Goal: Information Seeking & Learning: Learn about a topic

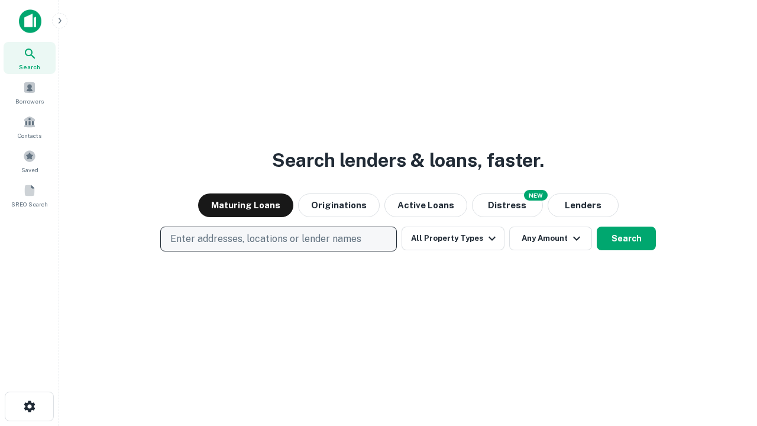
click at [278, 239] on p "Enter addresses, locations or lender names" at bounding box center [265, 239] width 191 height 14
type input "**********"
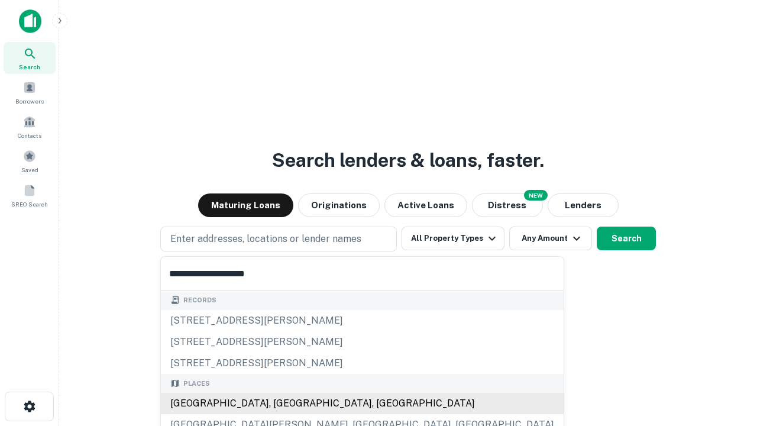
click at [283, 404] on div "[GEOGRAPHIC_DATA], [GEOGRAPHIC_DATA], [GEOGRAPHIC_DATA]" at bounding box center [362, 403] width 403 height 21
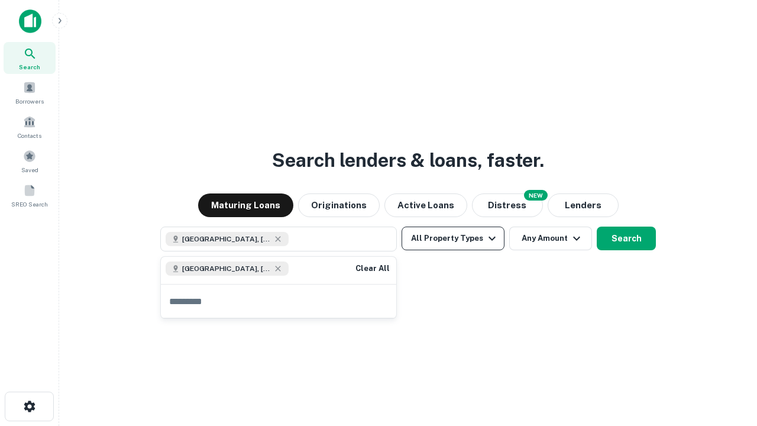
click at [453, 238] on button "All Property Types" at bounding box center [453, 239] width 103 height 24
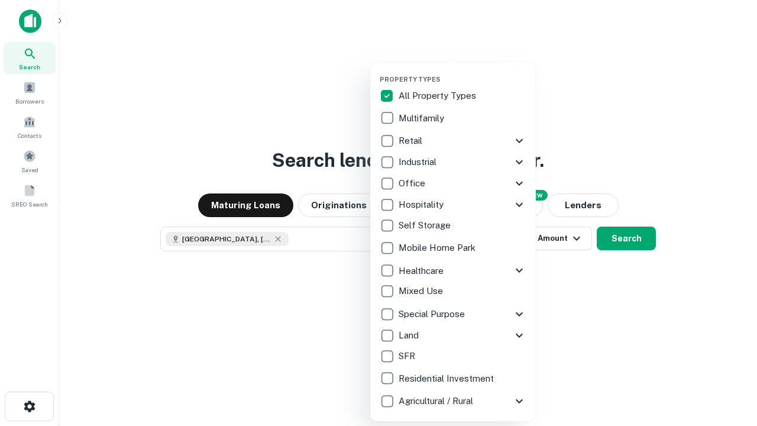
click at [463, 72] on button "button" at bounding box center [463, 72] width 166 height 1
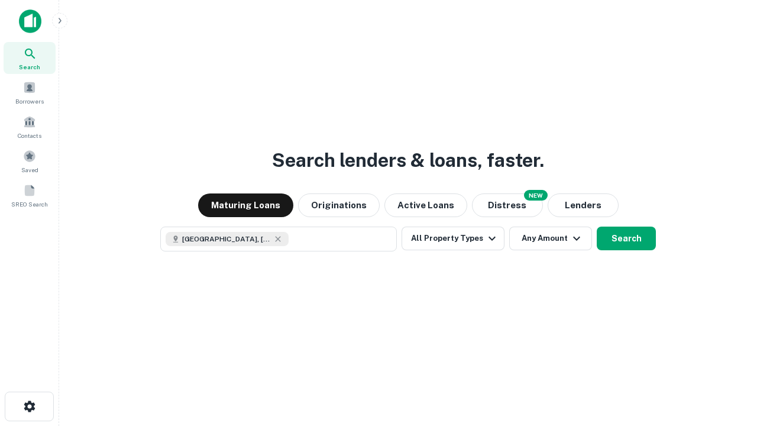
scroll to position [19, 0]
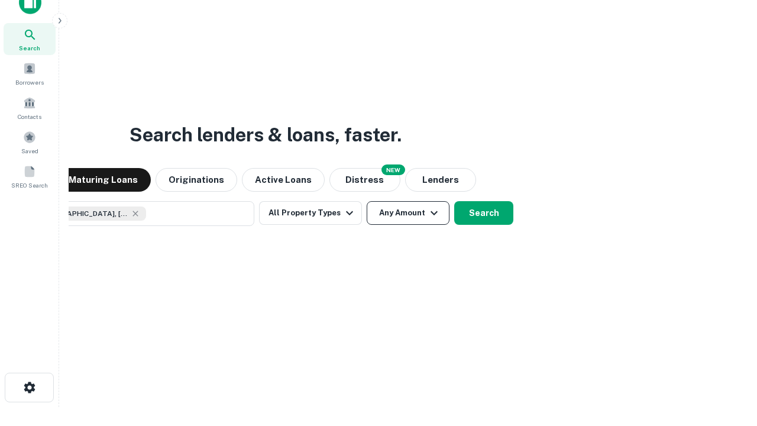
click at [367, 201] on button "Any Amount" at bounding box center [408, 213] width 83 height 24
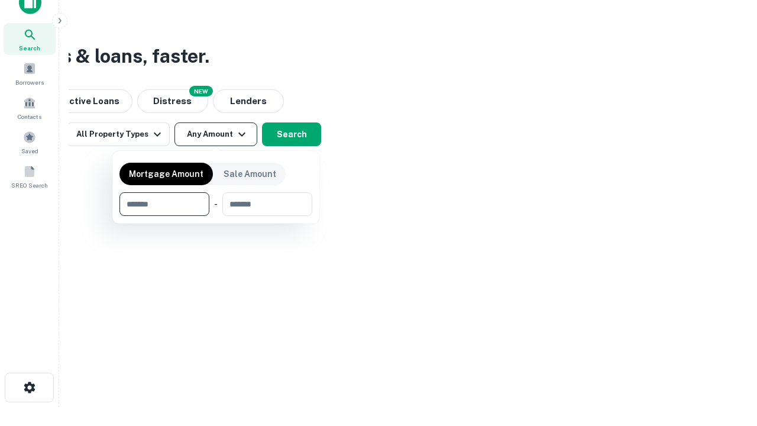
type input "*******"
click at [216, 216] on button "button" at bounding box center [216, 216] width 193 height 1
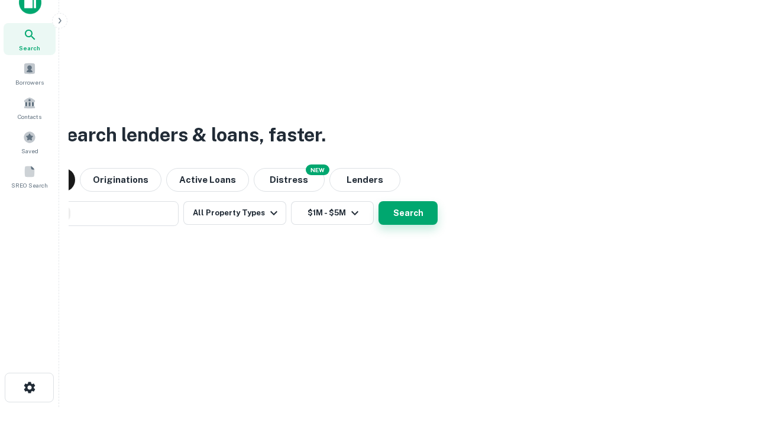
click at [379, 201] on button "Search" at bounding box center [408, 213] width 59 height 24
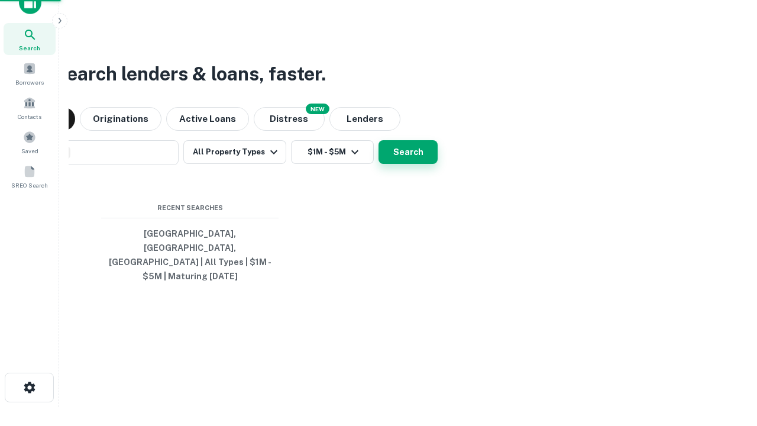
scroll to position [38, 335]
